Goal: Information Seeking & Learning: Learn about a topic

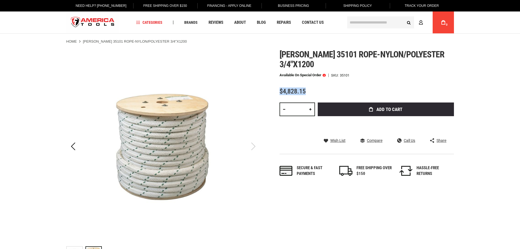
drag, startPoint x: 279, startPoint y: 91, endPoint x: 307, endPoint y: 90, distance: 27.9
click at [307, 90] on div "$4,828.15" at bounding box center [367, 91] width 174 height 7
drag, startPoint x: 299, startPoint y: 65, endPoint x: 313, endPoint y: 64, distance: 14.2
click at [313, 64] on span "[PERSON_NAME] 35101 rope-nylon/polyester 3/4"x1200" at bounding box center [362, 59] width 165 height 20
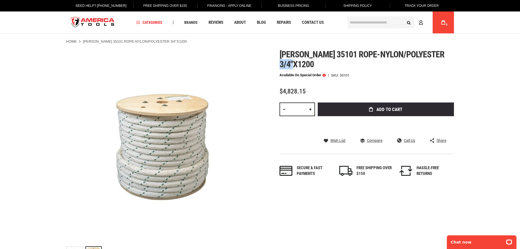
click at [313, 64] on span "[PERSON_NAME] 35101 rope-nylon/polyester 3/4"x1200" at bounding box center [362, 59] width 165 height 20
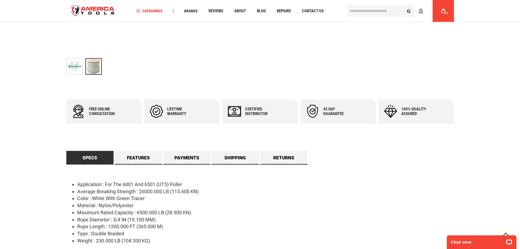
scroll to position [191, 0]
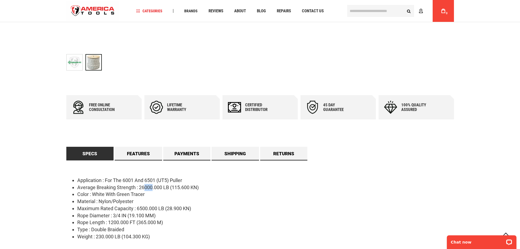
drag, startPoint x: 144, startPoint y: 187, endPoint x: 152, endPoint y: 187, distance: 8.7
click at [152, 187] on li "Average Breaking Strength : 26000.000 LB (115.600 KN)" at bounding box center [265, 187] width 377 height 7
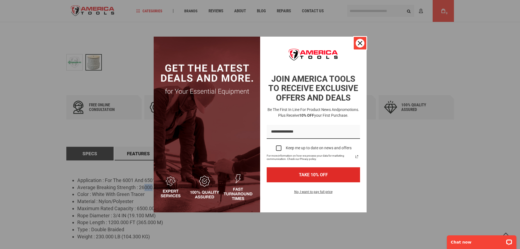
click at [359, 44] on icon "close icon" at bounding box center [360, 43] width 4 height 4
